Goal: Information Seeking & Learning: Learn about a topic

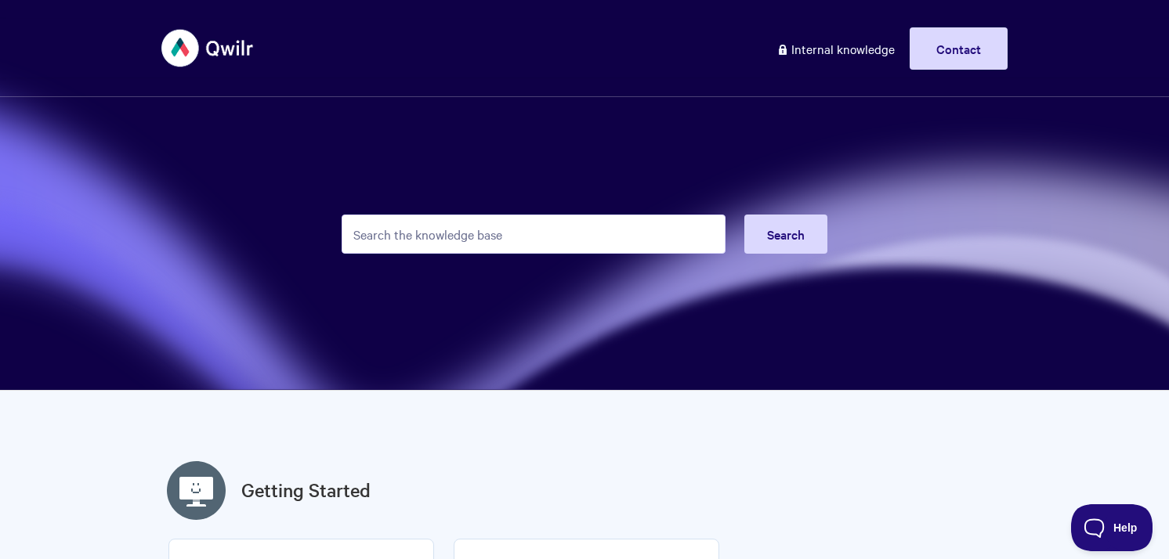
click at [423, 248] on input "Search the knowledge base" at bounding box center [533, 234] width 384 height 39
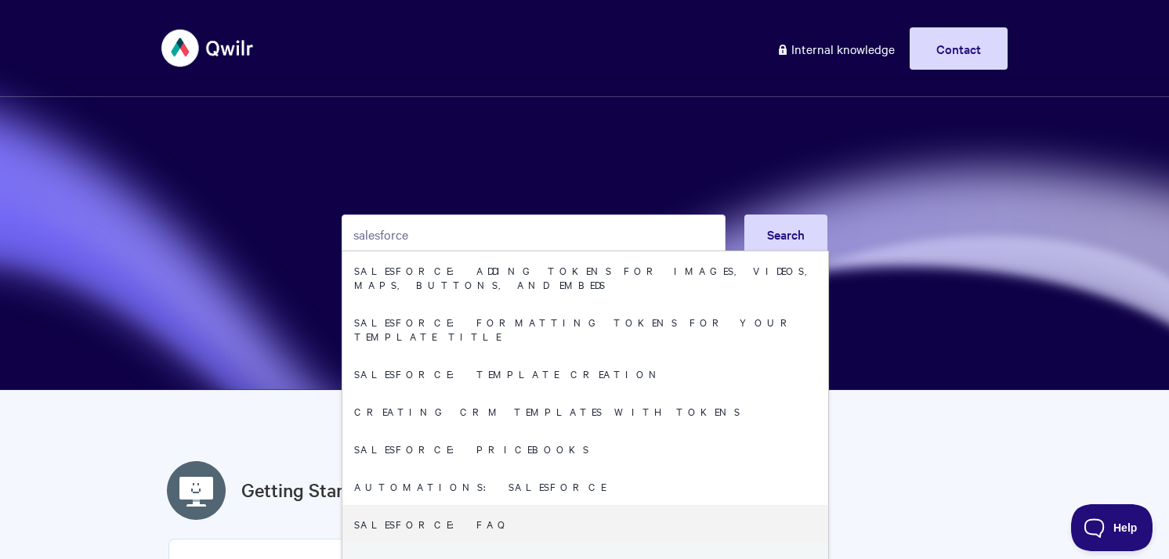
type input "salesforce"
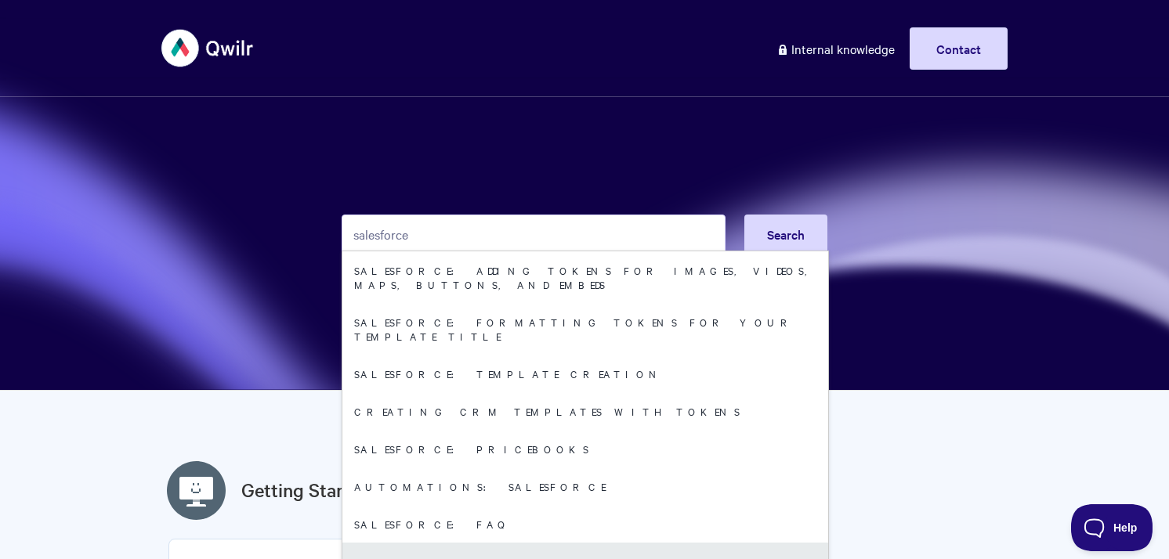
click at [460, 543] on link "Salesforce: User Guide" at bounding box center [585, 562] width 486 height 38
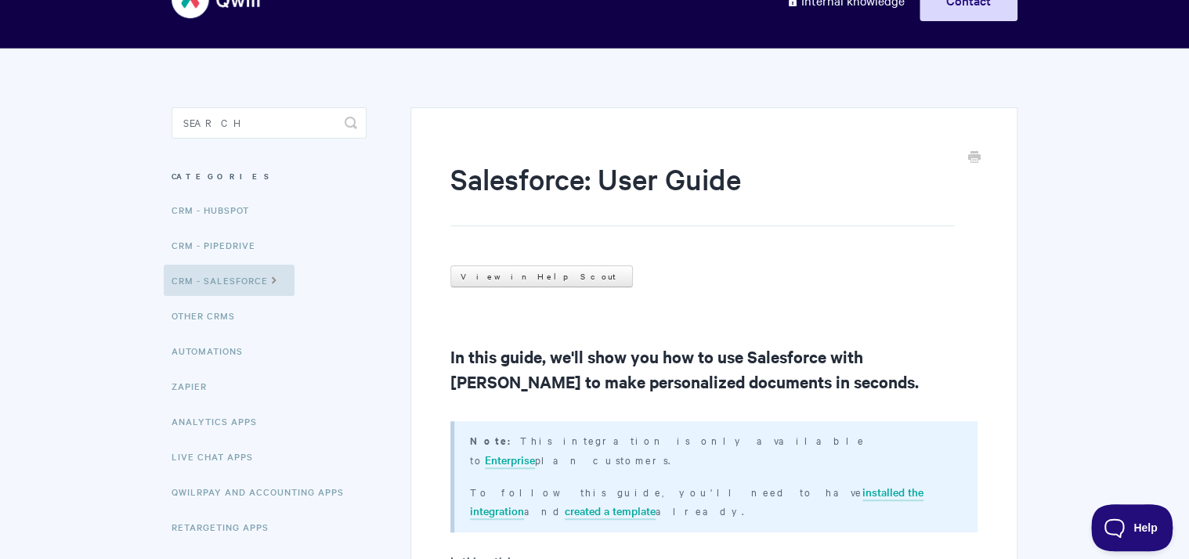
scroll to position [50, 0]
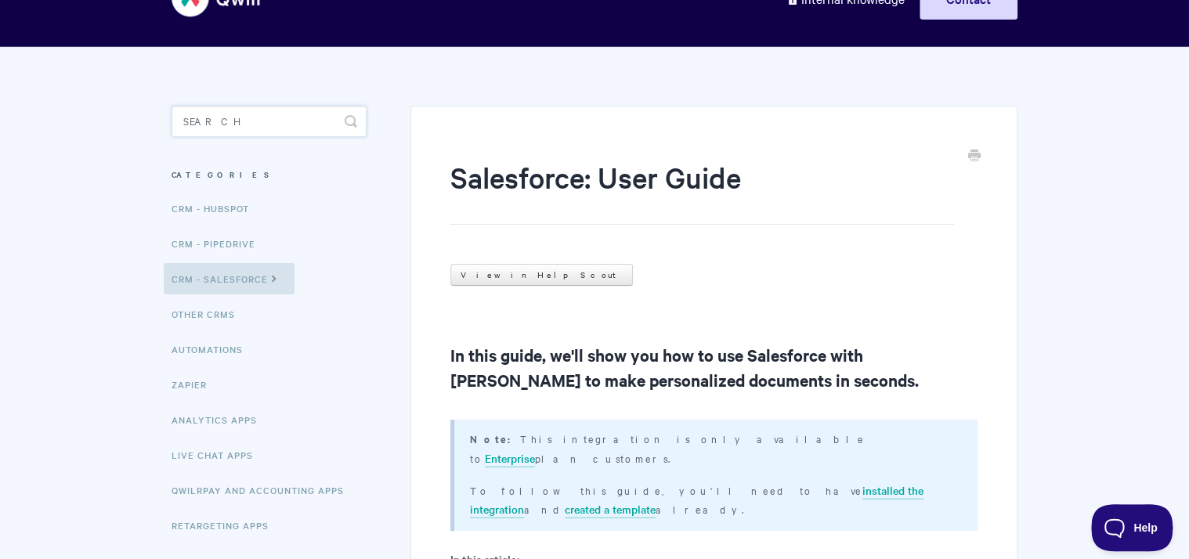
click at [279, 125] on input "Search" at bounding box center [269, 121] width 195 height 31
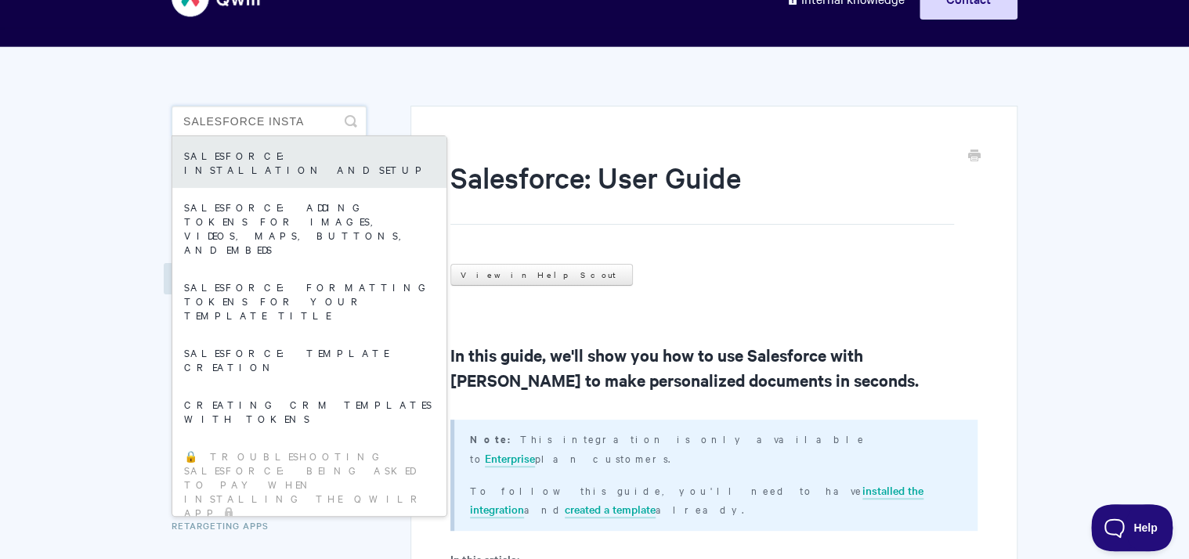
type input "salesforce insta"
click at [284, 150] on link "Salesforce: Installation and Setup" at bounding box center [309, 162] width 274 height 52
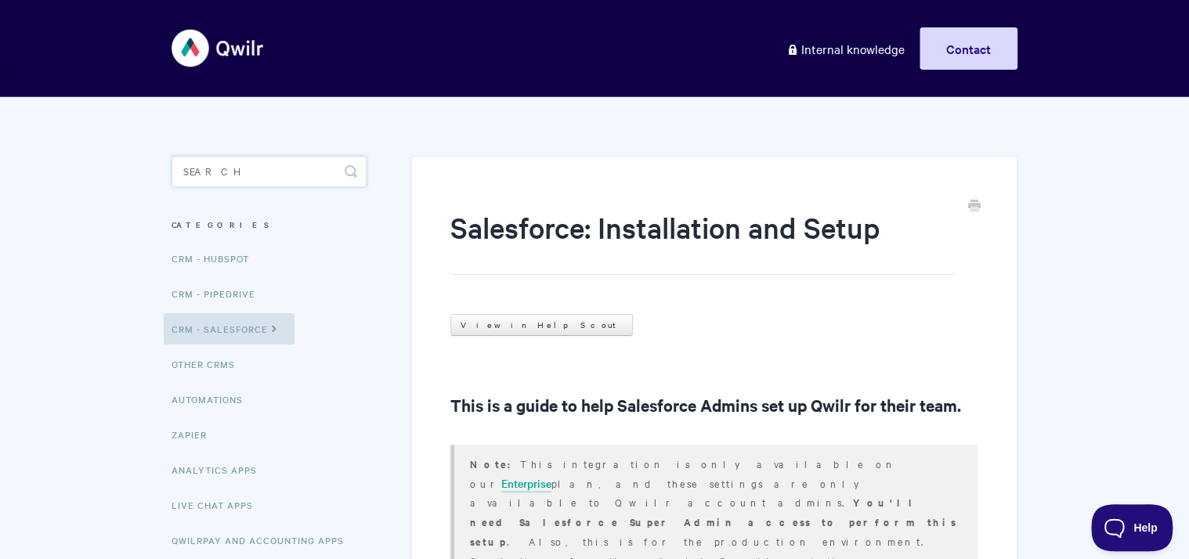
click at [232, 175] on input "Search" at bounding box center [269, 171] width 195 height 31
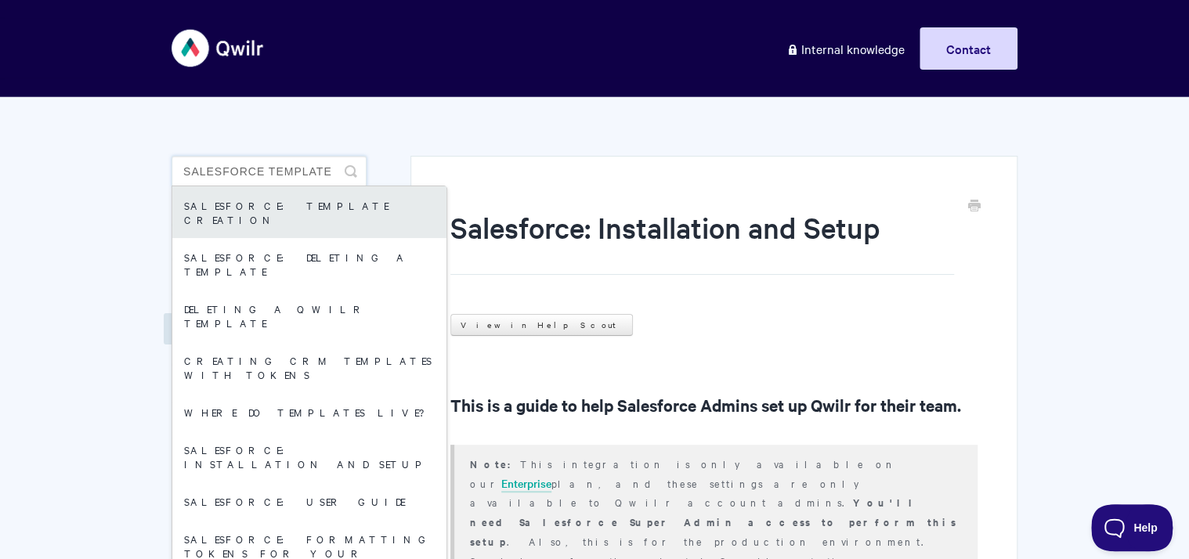
type input "salesforce template"
click at [250, 197] on link "Salesforce: Template Creation" at bounding box center [309, 212] width 274 height 52
